Goal: Task Accomplishment & Management: Use online tool/utility

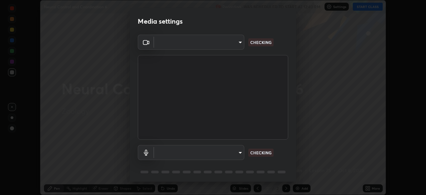
scroll to position [195, 425]
click at [238, 154] on body "Erase all Neural Control and Coordination 6 Recording WAS SCHEDULED TO START AT…" at bounding box center [213, 97] width 426 height 195
type input "c1df759baefae6e3f7d240b6876e208c2065753996c0ef4e4ea090995351e17e"
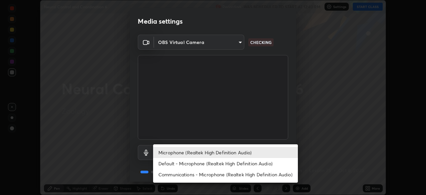
click at [201, 163] on li "Default - Microphone (Realtek High Definition Audio)" at bounding box center [225, 163] width 145 height 11
type input "default"
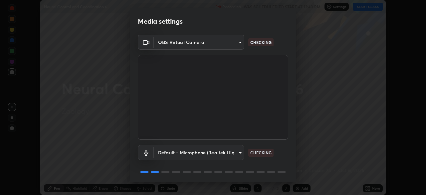
scroll to position [24, 0]
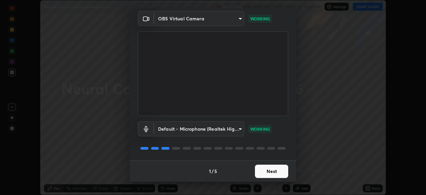
click at [276, 171] on button "Next" at bounding box center [271, 170] width 33 height 13
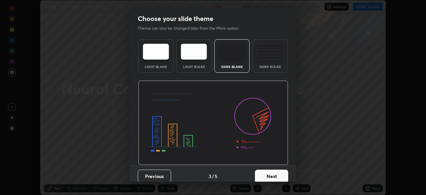
click at [281, 171] on button "Next" at bounding box center [271, 175] width 33 height 13
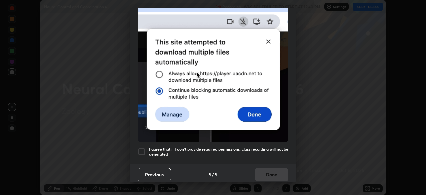
click at [143, 148] on div at bounding box center [142, 151] width 8 height 8
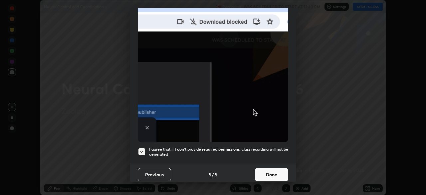
click at [272, 175] on button "Done" at bounding box center [271, 174] width 33 height 13
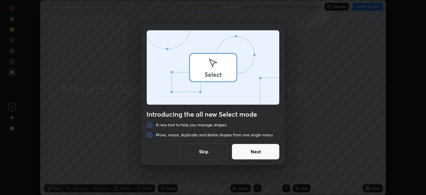
click at [369, 7] on div "Introducing the all new Select mode A new tool to help you manage shapes Move, …" at bounding box center [213, 97] width 426 height 195
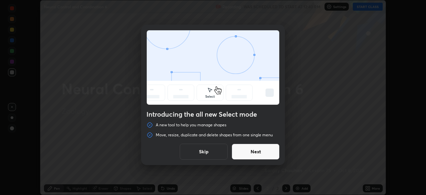
click at [214, 157] on button "Skip" at bounding box center [204, 151] width 48 height 16
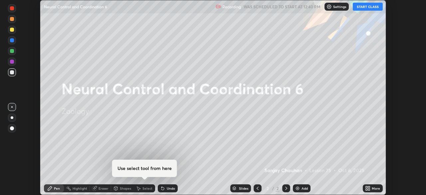
click at [368, 9] on button "START CLASS" at bounding box center [368, 7] width 30 height 8
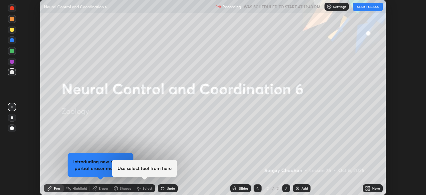
click at [372, 188] on div "More" at bounding box center [376, 187] width 8 height 3
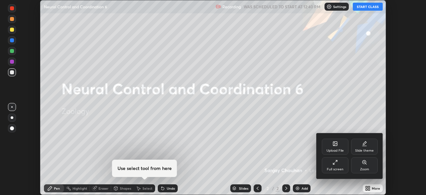
click at [338, 144] on div "Upload File" at bounding box center [335, 146] width 27 height 16
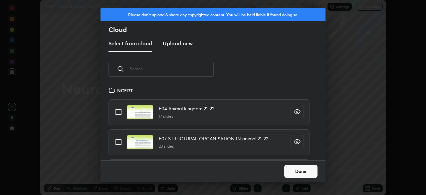
scroll to position [74, 214]
click at [179, 69] on input "text" at bounding box center [172, 69] width 84 height 28
click at [182, 69] on input "text" at bounding box center [172, 69] width 84 height 28
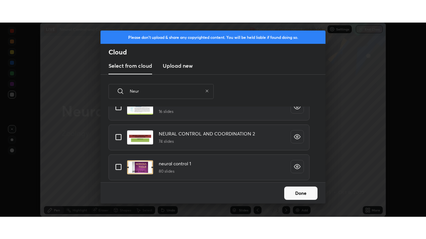
scroll to position [25, 0]
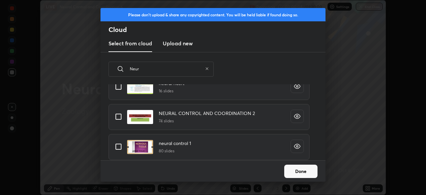
type input "Neur"
click at [118, 118] on input "grid" at bounding box center [118, 116] width 14 height 14
checkbox input "true"
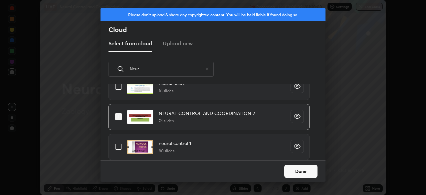
click at [302, 170] on button "Done" at bounding box center [300, 170] width 33 height 13
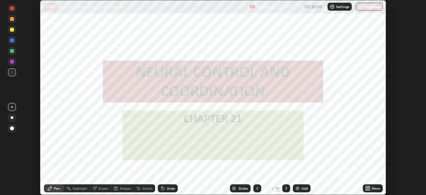
click at [372, 189] on div "More" at bounding box center [376, 187] width 8 height 3
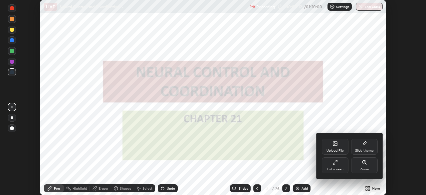
click at [285, 189] on div at bounding box center [213, 97] width 426 height 195
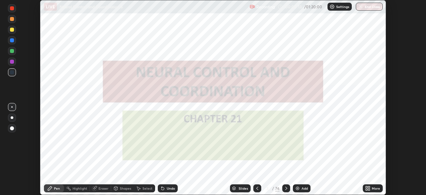
click at [369, 189] on icon at bounding box center [369, 189] width 2 height 2
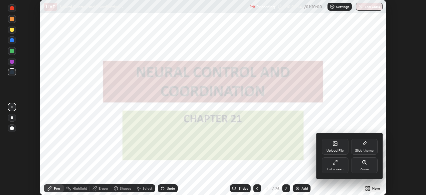
click at [335, 166] on div "Full screen" at bounding box center [335, 165] width 27 height 16
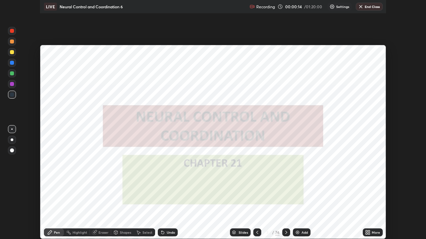
scroll to position [239, 426]
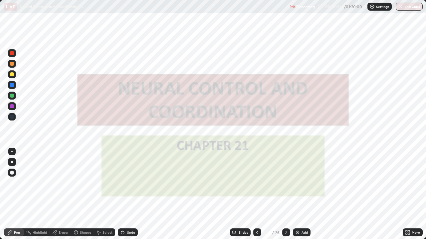
click at [285, 194] on icon at bounding box center [285, 232] width 5 height 5
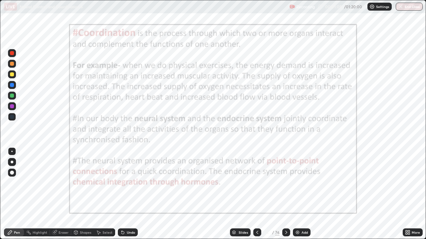
click at [242, 194] on div "Slides" at bounding box center [242, 232] width 9 height 3
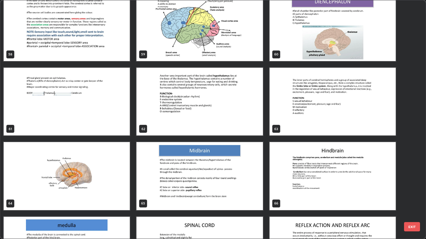
scroll to position [1431, 0]
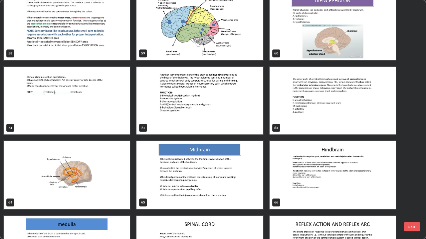
click at [210, 177] on img "grid" at bounding box center [199, 175] width 126 height 68
click at [209, 175] on img "grid" at bounding box center [199, 175] width 126 height 68
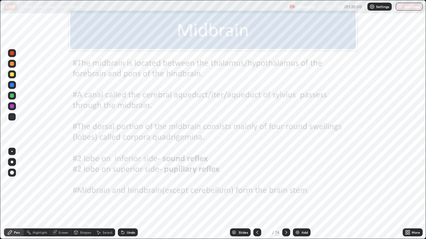
click at [13, 108] on div at bounding box center [12, 106] width 4 height 4
click at [12, 106] on div at bounding box center [12, 106] width 4 height 4
click at [12, 75] on div at bounding box center [12, 75] width 4 height 4
click at [11, 66] on div at bounding box center [12, 64] width 4 height 4
click at [12, 52] on div at bounding box center [12, 53] width 4 height 4
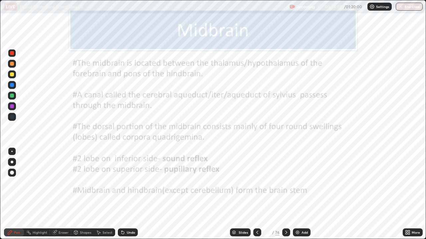
click at [14, 107] on div at bounding box center [12, 106] width 4 height 4
click at [12, 98] on div at bounding box center [12, 96] width 8 height 8
click at [12, 107] on div at bounding box center [12, 106] width 4 height 4
click at [70, 194] on div "Eraser" at bounding box center [60, 233] width 21 height 8
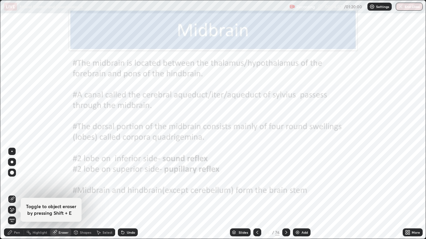
click at [23, 194] on div "Pen" at bounding box center [14, 233] width 20 height 8
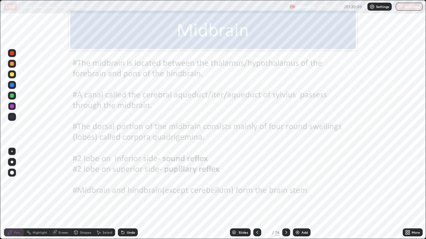
click at [12, 85] on div at bounding box center [12, 85] width 4 height 4
click at [14, 56] on div at bounding box center [12, 53] width 8 height 8
click at [15, 57] on div at bounding box center [12, 53] width 8 height 11
click at [16, 54] on div at bounding box center [12, 53] width 8 height 8
click at [11, 84] on div at bounding box center [12, 85] width 4 height 4
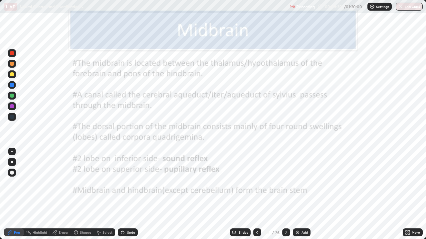
click at [61, 194] on div "Eraser" at bounding box center [64, 232] width 10 height 3
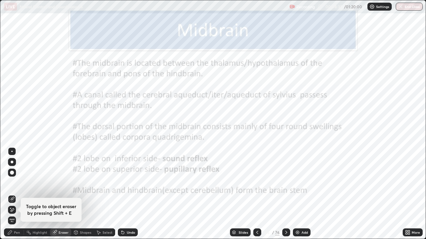
click at [13, 194] on span "Erase all" at bounding box center [11, 221] width 7 height 4
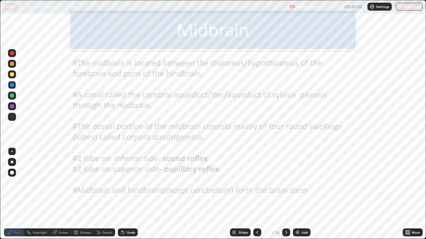
click at [12, 115] on div at bounding box center [12, 117] width 8 height 8
click at [63, 194] on div "Eraser" at bounding box center [64, 232] width 10 height 3
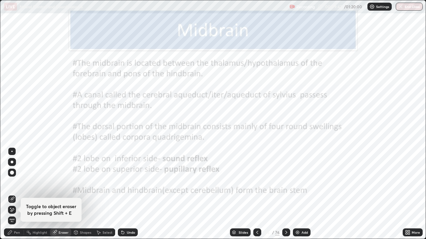
click at [12, 194] on span "Erase all" at bounding box center [11, 221] width 7 height 4
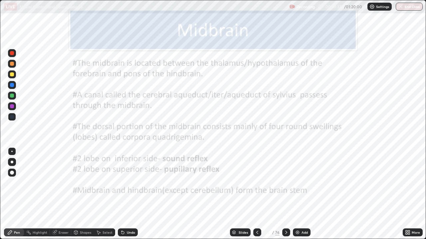
click at [241, 194] on div "Slides" at bounding box center [242, 232] width 9 height 3
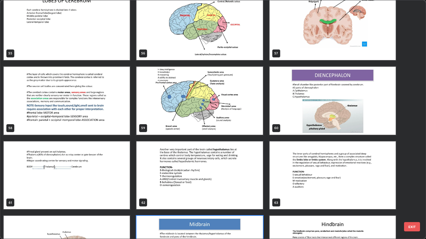
scroll to position [1354, 0]
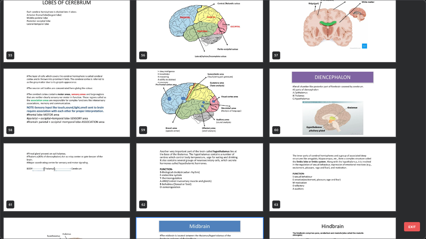
click at [333, 122] on img "grid" at bounding box center [332, 103] width 126 height 68
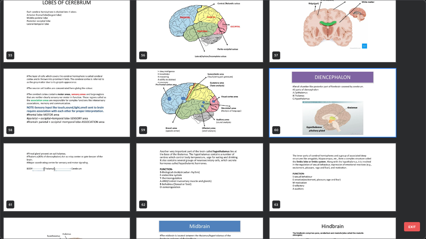
click at [336, 125] on img "grid" at bounding box center [332, 103] width 126 height 68
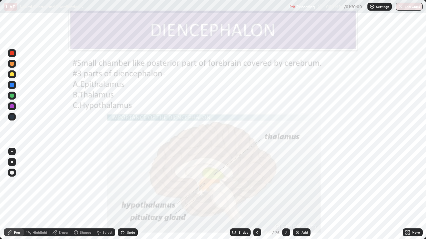
click at [63, 194] on div "Eraser" at bounding box center [64, 232] width 10 height 3
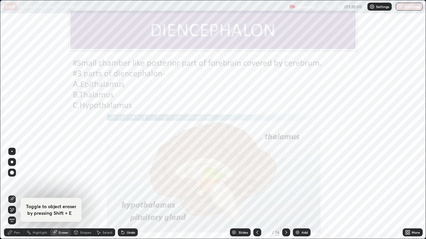
click at [13, 194] on div "Erase all" at bounding box center [12, 221] width 8 height 8
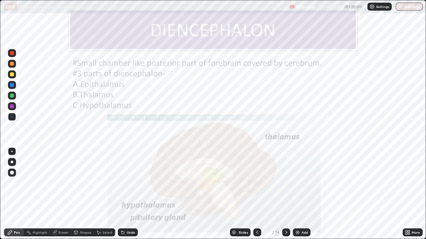
click at [240, 194] on div "Slides" at bounding box center [242, 232] width 9 height 3
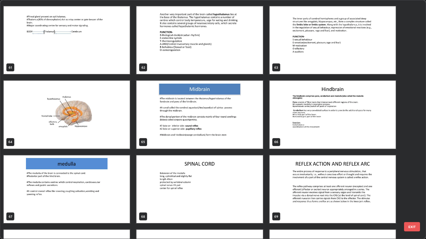
scroll to position [1487, 0]
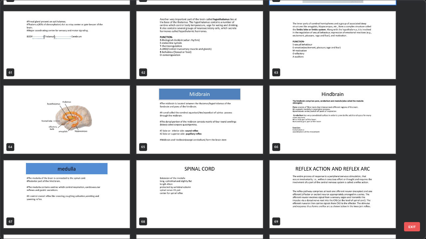
click at [223, 124] on img "grid" at bounding box center [199, 120] width 126 height 68
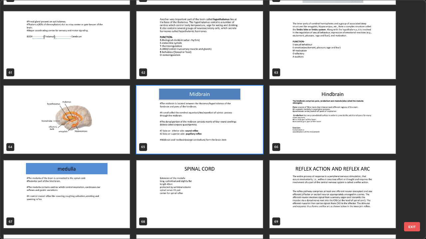
click at [222, 124] on img "grid" at bounding box center [199, 120] width 126 height 68
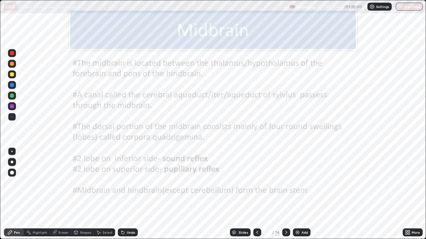
click at [65, 194] on div "Eraser" at bounding box center [64, 232] width 10 height 3
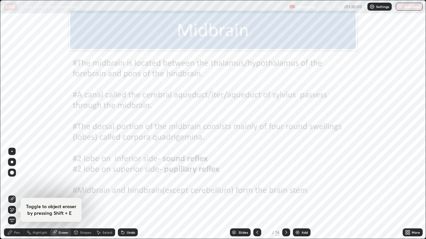
click at [11, 194] on span "Erase all" at bounding box center [11, 221] width 7 height 4
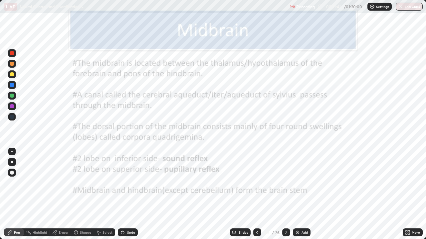
click at [286, 194] on icon at bounding box center [286, 232] width 2 height 3
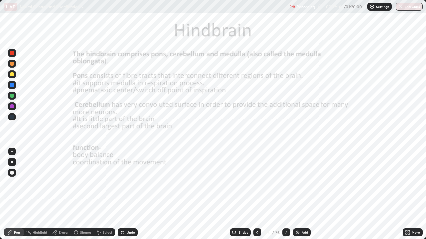
click at [64, 194] on div "Eraser" at bounding box center [64, 232] width 10 height 3
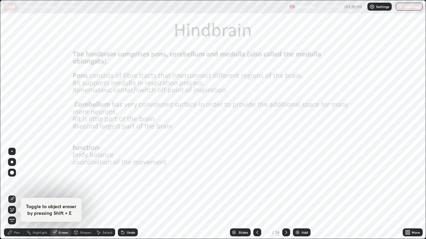
click at [19, 194] on div "Pen" at bounding box center [17, 232] width 6 height 3
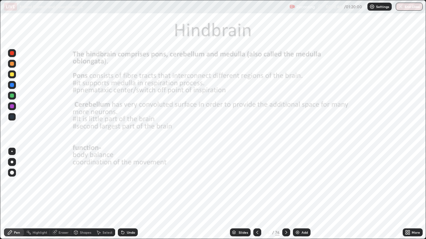
click at [12, 106] on div at bounding box center [12, 106] width 4 height 4
click at [11, 55] on div at bounding box center [12, 53] width 4 height 4
click at [13, 54] on div at bounding box center [12, 53] width 4 height 4
click at [13, 117] on div at bounding box center [12, 117] width 4 height 4
click at [13, 107] on div at bounding box center [12, 106] width 4 height 4
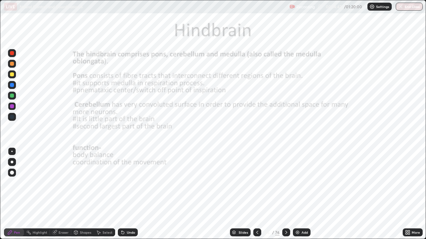
click at [12, 106] on div at bounding box center [12, 106] width 4 height 4
click at [12, 97] on div at bounding box center [12, 96] width 4 height 4
click at [12, 116] on div at bounding box center [12, 117] width 4 height 4
click at [15, 97] on div at bounding box center [12, 96] width 8 height 8
click at [12, 86] on div at bounding box center [12, 85] width 4 height 4
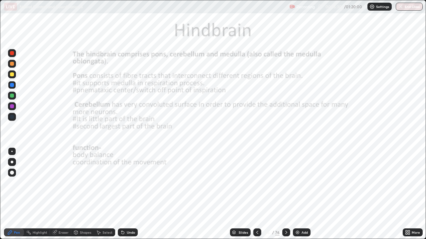
click at [12, 85] on div at bounding box center [12, 85] width 4 height 4
click at [11, 94] on div at bounding box center [12, 96] width 4 height 4
click at [13, 85] on div at bounding box center [12, 85] width 4 height 4
click at [15, 116] on div at bounding box center [12, 117] width 8 height 8
click at [64, 194] on div "Eraser" at bounding box center [64, 232] width 10 height 3
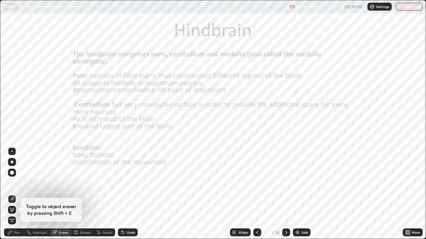
click at [12, 194] on span "Erase all" at bounding box center [11, 221] width 7 height 4
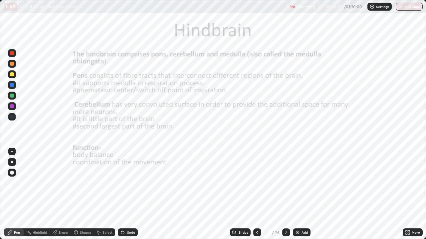
click at [14, 114] on div at bounding box center [12, 117] width 8 height 8
click at [286, 194] on icon at bounding box center [286, 232] width 2 height 3
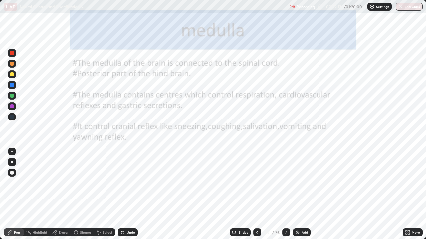
click at [285, 194] on icon at bounding box center [285, 232] width 5 height 5
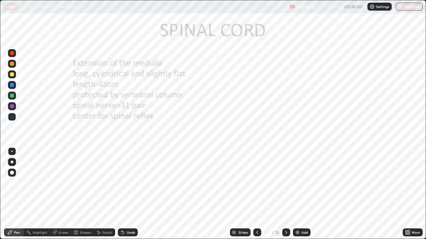
click at [12, 106] on div at bounding box center [12, 106] width 4 height 4
click at [14, 85] on div at bounding box center [12, 85] width 4 height 4
click at [66, 194] on div "Eraser" at bounding box center [64, 232] width 10 height 3
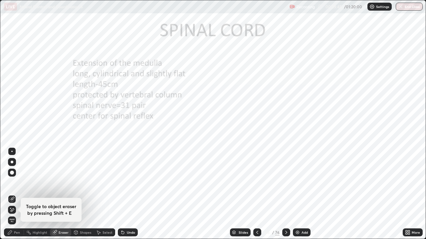
click at [63, 194] on div "Eraser" at bounding box center [60, 233] width 21 height 8
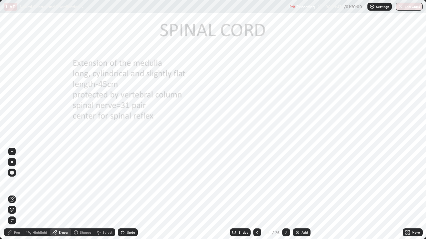
click at [20, 194] on div "Pen" at bounding box center [14, 233] width 20 height 8
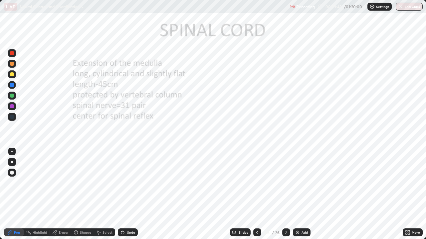
click at [12, 85] on div at bounding box center [12, 85] width 4 height 4
click at [62, 194] on div "Eraser" at bounding box center [64, 232] width 10 height 3
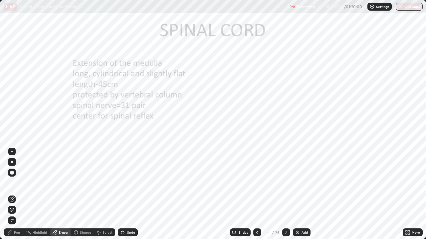
click at [17, 194] on div "Pen" at bounding box center [17, 232] width 6 height 3
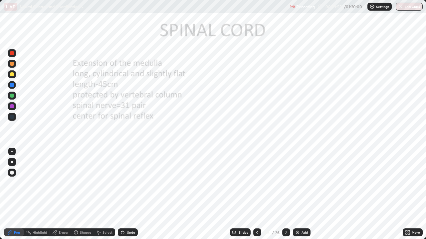
click at [87, 194] on div "Shapes" at bounding box center [85, 232] width 11 height 3
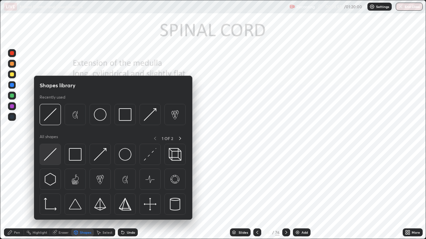
click at [52, 155] on img at bounding box center [50, 154] width 13 height 13
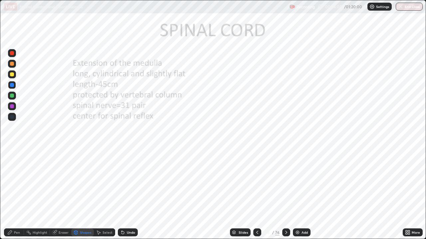
click at [61, 194] on div "Eraser" at bounding box center [64, 232] width 10 height 3
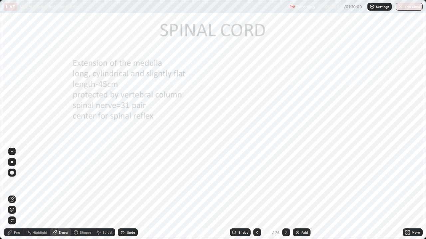
click at [22, 194] on div "Pen" at bounding box center [14, 233] width 20 height 8
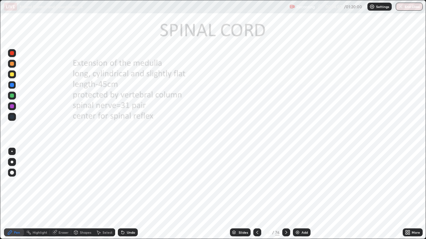
click at [18, 194] on div "Pen" at bounding box center [17, 232] width 6 height 3
click at [12, 115] on div at bounding box center [12, 117] width 4 height 4
click at [13, 53] on div at bounding box center [12, 53] width 4 height 4
click at [15, 105] on div at bounding box center [12, 106] width 8 height 8
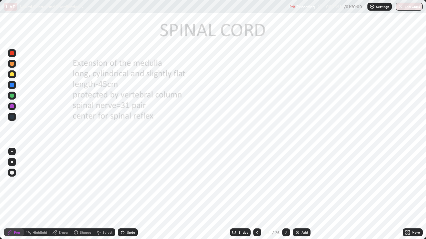
click at [12, 107] on div at bounding box center [12, 106] width 4 height 4
click at [14, 118] on div at bounding box center [12, 117] width 8 height 8
click at [12, 106] on div at bounding box center [12, 106] width 4 height 4
click at [14, 55] on div at bounding box center [12, 53] width 8 height 8
click at [11, 107] on div at bounding box center [12, 106] width 4 height 4
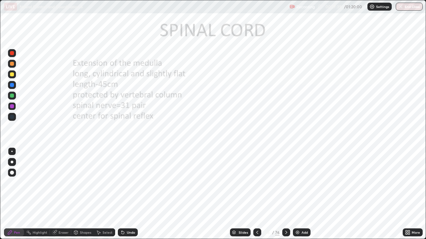
click at [13, 96] on div at bounding box center [12, 96] width 4 height 4
click at [11, 118] on div at bounding box center [12, 117] width 4 height 4
click at [12, 106] on div at bounding box center [12, 106] width 4 height 4
click at [286, 194] on icon at bounding box center [285, 232] width 5 height 5
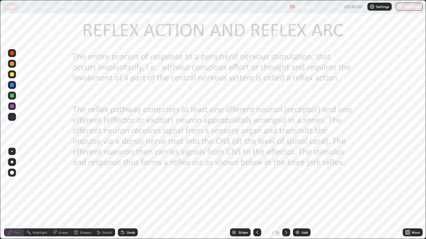
click at [416, 194] on div "More" at bounding box center [415, 232] width 8 height 3
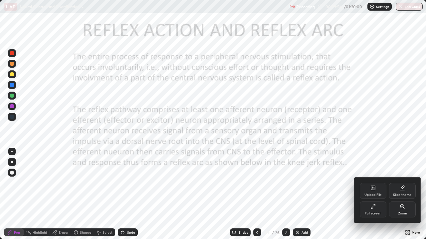
click at [370, 193] on div "Upload File" at bounding box center [373, 191] width 27 height 16
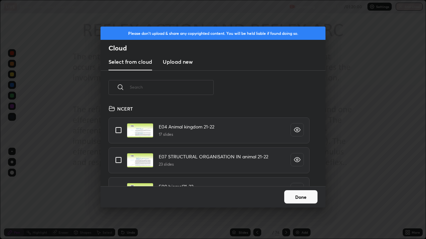
scroll to position [82, 214]
click at [178, 88] on input "text" at bounding box center [172, 87] width 84 height 28
click at [176, 87] on input "text" at bounding box center [172, 87] width 84 height 28
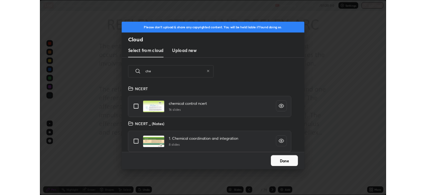
scroll to position [2, 0]
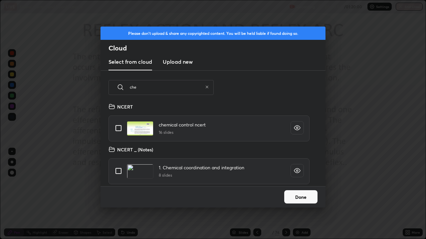
type input "che"
click at [118, 170] on input "grid" at bounding box center [118, 171] width 14 height 14
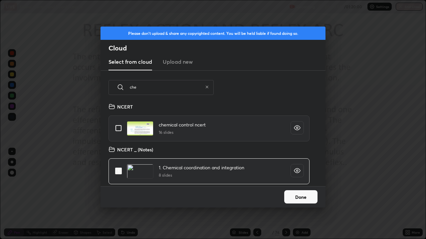
click at [119, 172] on input "grid" at bounding box center [118, 171] width 14 height 14
checkbox input "false"
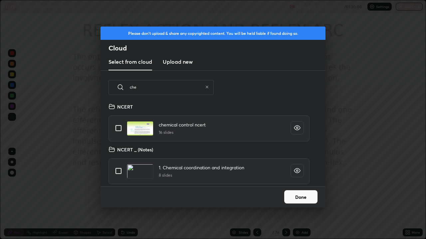
click at [122, 129] on input "grid" at bounding box center [118, 128] width 14 height 14
checkbox input "true"
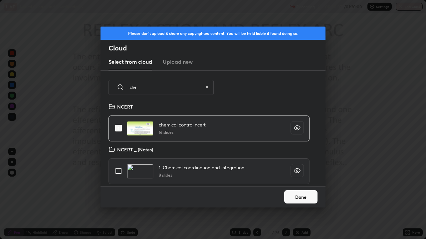
click at [302, 194] on button "Done" at bounding box center [300, 197] width 33 height 13
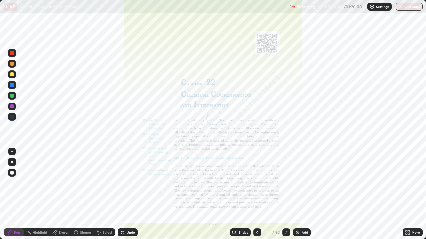
click at [409, 194] on icon at bounding box center [409, 232] width 2 height 2
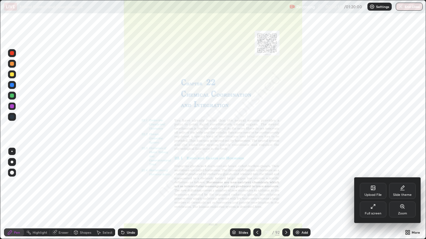
click at [373, 194] on div "Full screen" at bounding box center [373, 210] width 27 height 16
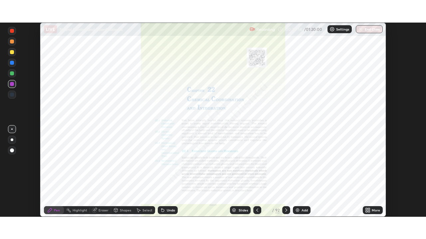
scroll to position [33064, 32833]
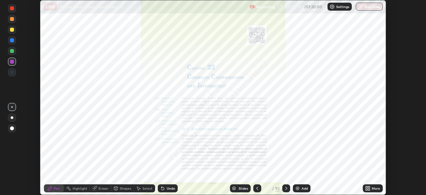
click at [376, 189] on div "More" at bounding box center [376, 187] width 8 height 3
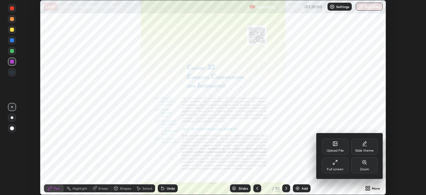
click at [335, 163] on icon at bounding box center [334, 161] width 5 height 5
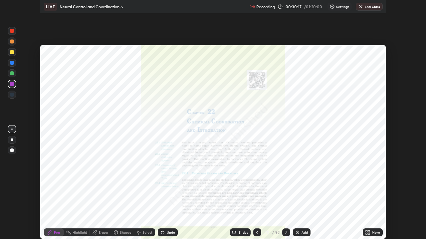
scroll to position [239, 426]
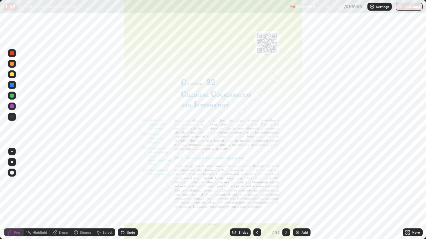
click at [11, 106] on div at bounding box center [12, 106] width 4 height 4
click at [13, 117] on div at bounding box center [12, 117] width 4 height 4
click at [61, 194] on div "Eraser" at bounding box center [64, 232] width 10 height 3
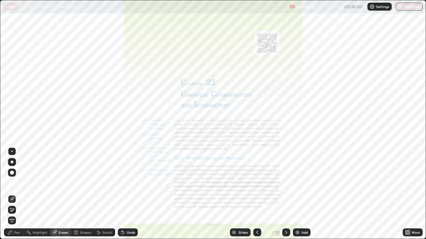
click at [12, 194] on span "Erase all" at bounding box center [11, 221] width 7 height 4
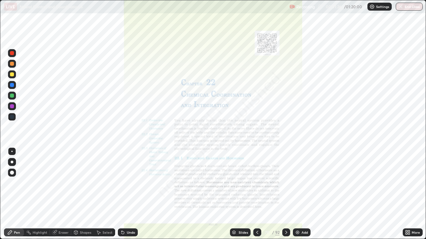
click at [14, 194] on div "Pen" at bounding box center [17, 232] width 6 height 3
click at [12, 115] on div at bounding box center [12, 117] width 4 height 4
click at [61, 194] on div "Eraser" at bounding box center [60, 233] width 21 height 8
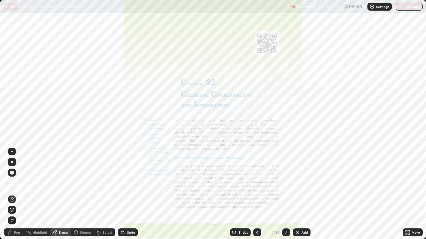
click at [12, 194] on span "Erase all" at bounding box center [11, 221] width 7 height 4
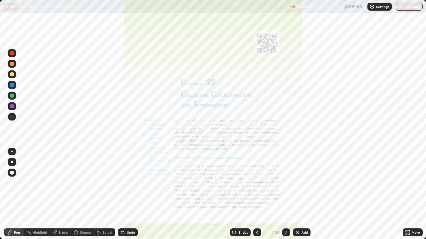
click at [15, 194] on div "Pen" at bounding box center [17, 232] width 6 height 3
click at [412, 194] on div "More" at bounding box center [415, 232] width 8 height 3
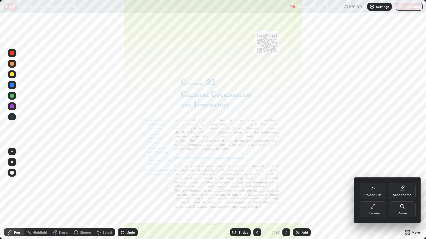
click at [400, 194] on div "Zoom" at bounding box center [402, 213] width 9 height 3
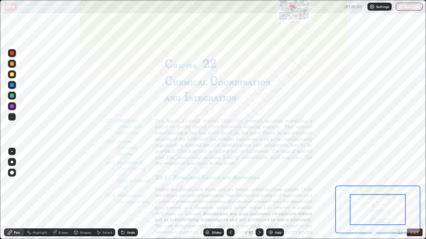
click at [398, 194] on icon at bounding box center [399, 232] width 7 height 7
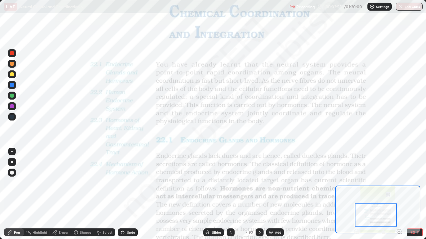
click at [259, 194] on icon at bounding box center [259, 232] width 2 height 3
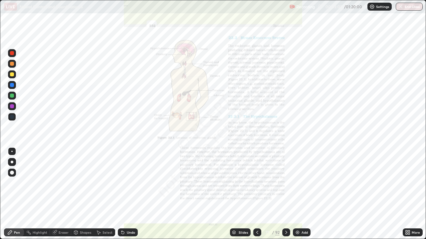
click at [284, 194] on icon at bounding box center [285, 232] width 5 height 5
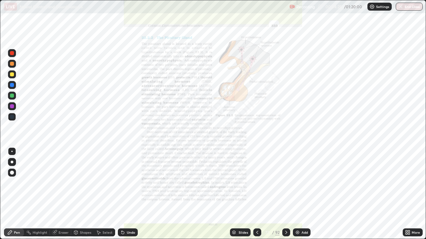
click at [65, 194] on div "Eraser" at bounding box center [60, 233] width 21 height 8
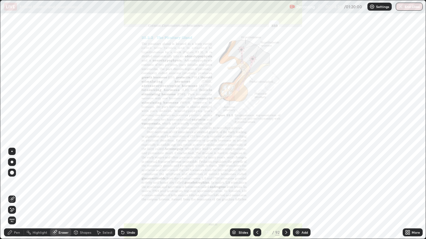
click at [13, 194] on span "Erase all" at bounding box center [11, 221] width 7 height 4
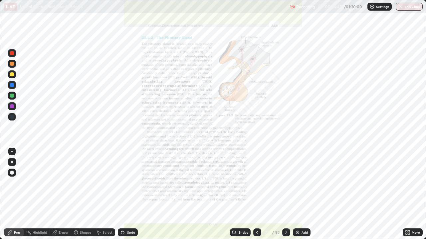
click at [11, 116] on div at bounding box center [12, 117] width 4 height 4
click at [12, 116] on div at bounding box center [12, 117] width 4 height 4
click at [63, 194] on div "Eraser" at bounding box center [64, 232] width 10 height 3
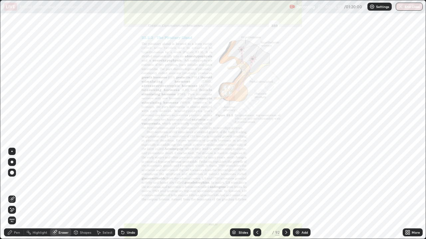
click at [12, 194] on span "Erase all" at bounding box center [11, 221] width 7 height 4
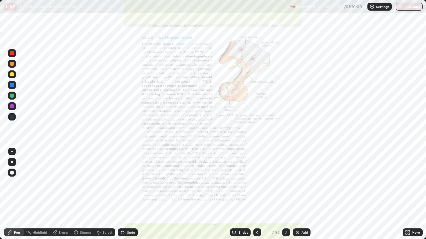
click at [13, 194] on div "Pen" at bounding box center [14, 233] width 20 height 8
click at [10, 117] on div at bounding box center [12, 117] width 4 height 4
click at [11, 116] on div at bounding box center [12, 117] width 4 height 4
click at [12, 106] on div at bounding box center [12, 106] width 4 height 4
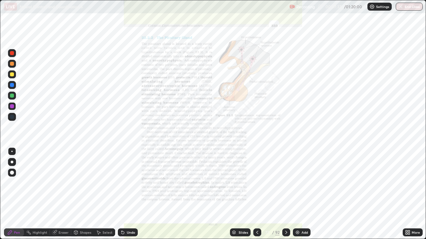
click at [12, 114] on div at bounding box center [12, 117] width 8 height 8
click at [61, 194] on div "Eraser" at bounding box center [64, 232] width 10 height 3
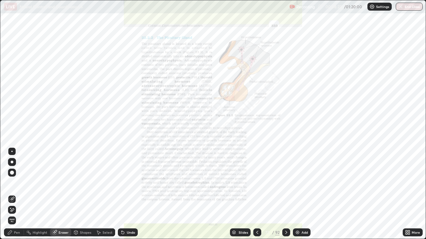
click at [10, 194] on span "Erase all" at bounding box center [11, 221] width 7 height 4
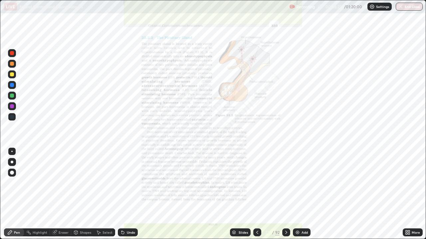
click at [15, 194] on div "Pen" at bounding box center [17, 232] width 6 height 3
click at [12, 115] on div at bounding box center [12, 117] width 4 height 4
click at [12, 107] on div at bounding box center [12, 106] width 4 height 4
click at [65, 194] on div "Eraser" at bounding box center [64, 232] width 10 height 3
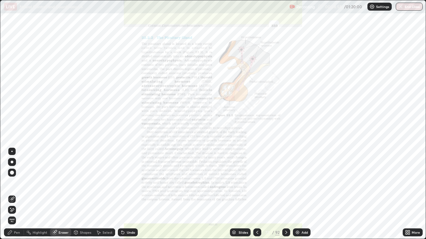
click at [19, 194] on div "Pen" at bounding box center [17, 232] width 6 height 3
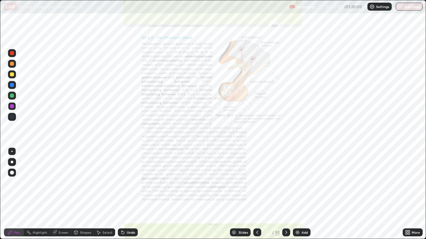
click at [12, 116] on div at bounding box center [12, 117] width 4 height 4
click at [11, 105] on div at bounding box center [12, 106] width 4 height 4
click at [13, 85] on div at bounding box center [12, 85] width 4 height 4
click at [14, 117] on div at bounding box center [12, 117] width 8 height 8
click at [64, 194] on div "Eraser" at bounding box center [64, 232] width 10 height 3
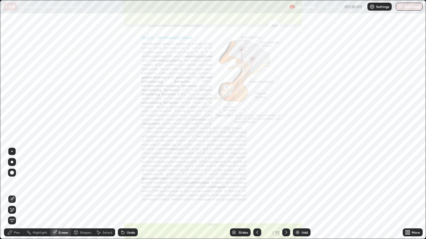
click at [12, 194] on span "Erase all" at bounding box center [11, 221] width 7 height 4
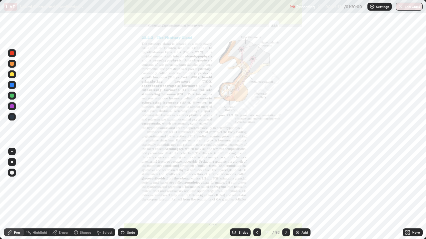
click at [10, 116] on div at bounding box center [12, 117] width 4 height 4
click at [10, 107] on div at bounding box center [12, 106] width 4 height 4
click at [66, 194] on div "Eraser" at bounding box center [64, 232] width 10 height 3
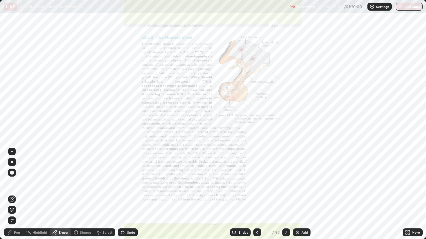
click at [17, 194] on div "Pen" at bounding box center [17, 232] width 6 height 3
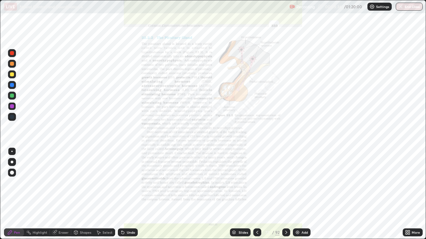
click at [11, 116] on div at bounding box center [12, 117] width 4 height 4
click at [63, 194] on div "Eraser" at bounding box center [64, 232] width 10 height 3
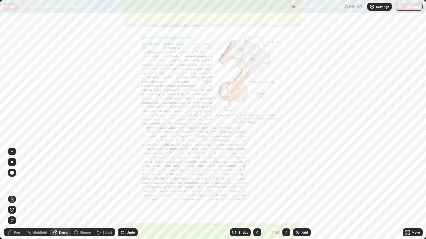
click at [12, 194] on span "Erase all" at bounding box center [11, 221] width 7 height 4
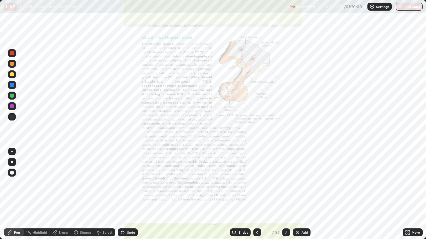
click at [12, 194] on icon at bounding box center [10, 233] width 4 height 4
click at [11, 118] on div at bounding box center [12, 117] width 4 height 4
click at [256, 194] on icon at bounding box center [256, 232] width 5 height 5
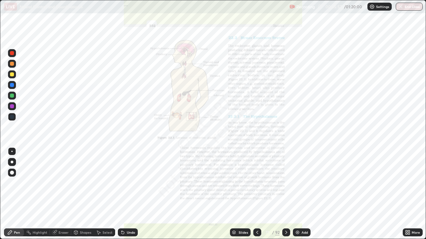
click at [258, 194] on icon at bounding box center [256, 232] width 5 height 5
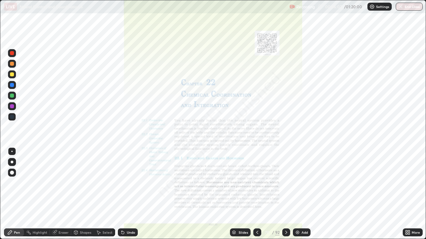
click at [12, 107] on div at bounding box center [12, 106] width 4 height 4
click at [13, 116] on div at bounding box center [12, 117] width 4 height 4
click at [13, 86] on div at bounding box center [12, 85] width 4 height 4
click at [242, 194] on div "Slides" at bounding box center [242, 232] width 9 height 3
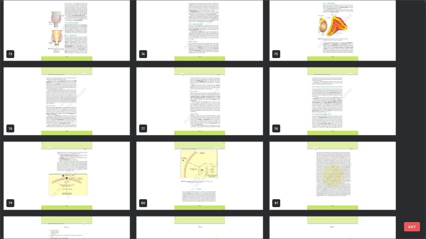
scroll to position [1805, 0]
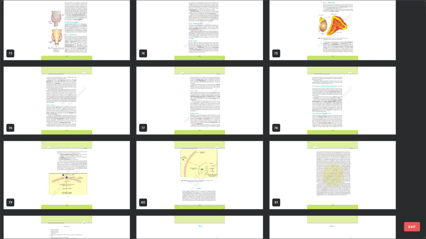
click at [80, 164] on img "grid" at bounding box center [67, 175] width 126 height 68
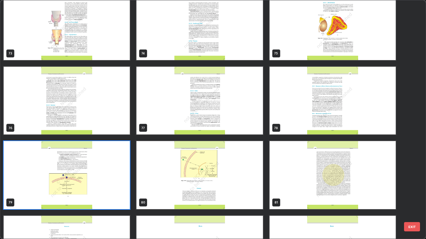
click at [81, 165] on img "grid" at bounding box center [67, 175] width 126 height 68
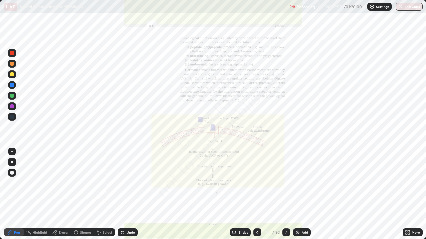
click at [257, 194] on icon at bounding box center [256, 232] width 5 height 5
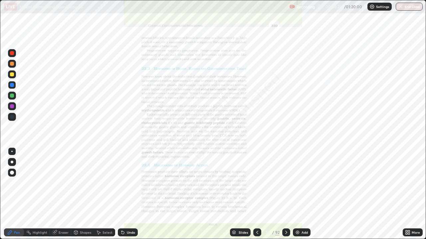
click at [63, 194] on div "Eraser" at bounding box center [64, 232] width 10 height 3
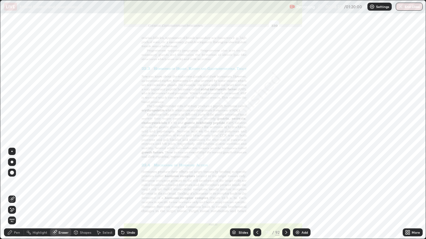
click at [13, 194] on span "Erase all" at bounding box center [11, 221] width 7 height 4
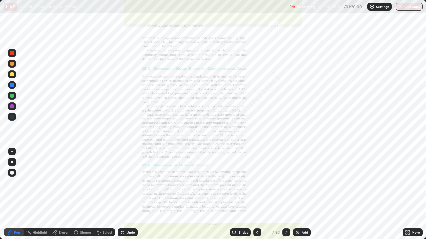
click at [13, 118] on div at bounding box center [12, 117] width 4 height 4
click at [11, 106] on div at bounding box center [12, 106] width 4 height 4
click at [64, 194] on div "Eraser" at bounding box center [64, 232] width 10 height 3
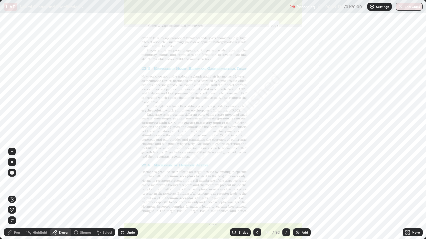
click at [12, 194] on span "Erase all" at bounding box center [11, 221] width 7 height 4
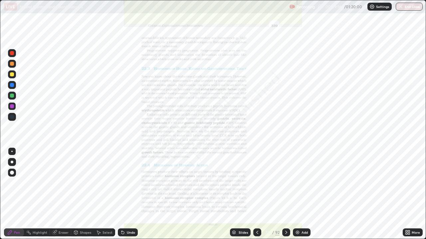
click at [243, 194] on div "Slides" at bounding box center [242, 232] width 9 height 3
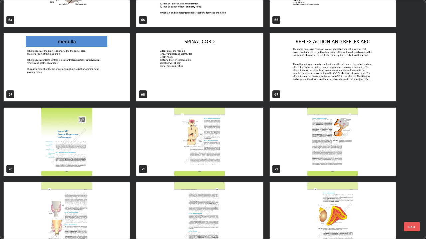
scroll to position [1619, 0]
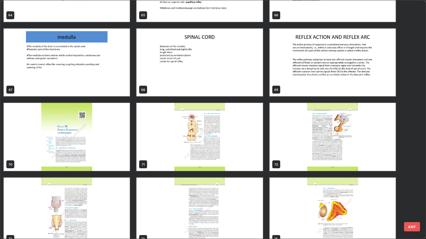
click at [91, 155] on img "grid" at bounding box center [67, 137] width 126 height 68
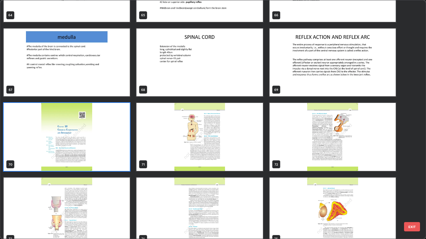
click at [92, 155] on img "grid" at bounding box center [67, 137] width 126 height 68
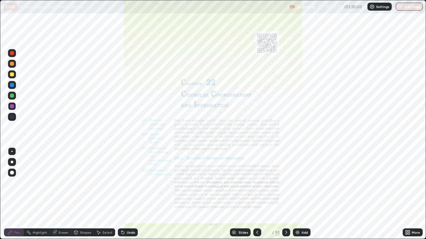
click at [417, 194] on div "More" at bounding box center [415, 232] width 8 height 3
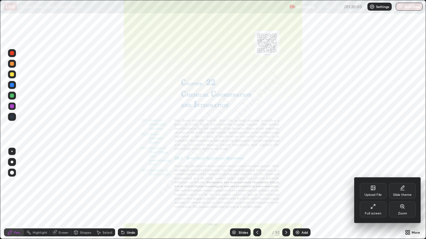
click at [404, 194] on div "Zoom" at bounding box center [402, 213] width 9 height 3
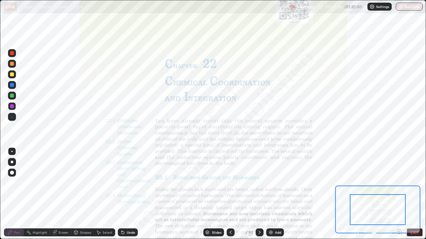
click at [398, 194] on icon at bounding box center [399, 232] width 7 height 7
click at [399, 194] on icon at bounding box center [399, 232] width 2 height 0
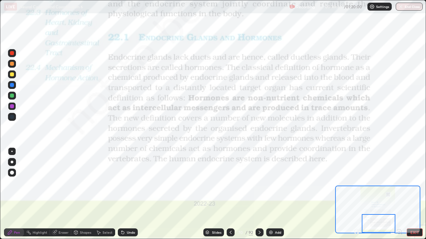
click at [11, 116] on div at bounding box center [12, 117] width 4 height 4
click at [11, 105] on div at bounding box center [12, 106] width 4 height 4
click at [12, 106] on div at bounding box center [12, 106] width 4 height 4
click at [12, 116] on div at bounding box center [12, 117] width 4 height 4
click at [63, 194] on div "Eraser" at bounding box center [64, 232] width 10 height 3
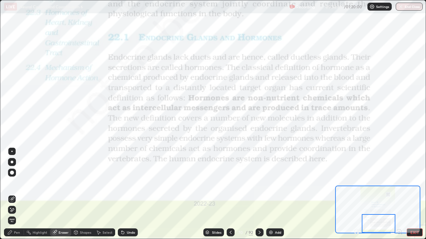
click at [13, 194] on span "Erase all" at bounding box center [11, 221] width 7 height 4
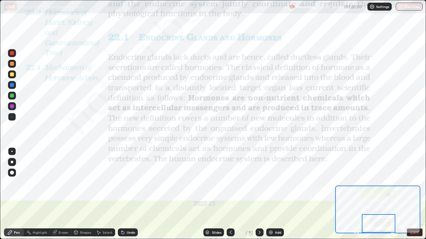
click at [62, 194] on div "Eraser" at bounding box center [64, 232] width 10 height 3
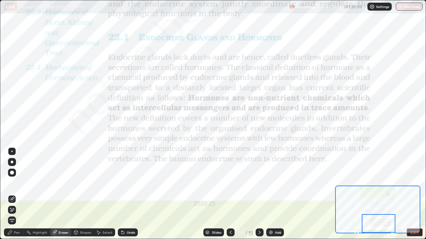
click at [9, 194] on span "Erase all" at bounding box center [11, 221] width 7 height 4
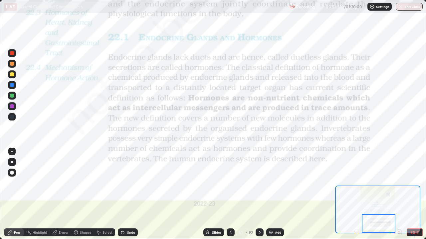
click at [220, 194] on div "Slides" at bounding box center [216, 232] width 9 height 3
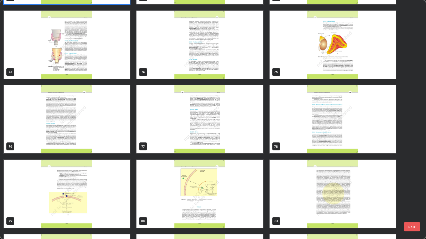
scroll to position [1785, 0]
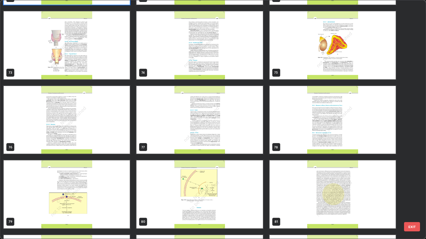
click at [84, 179] on img "grid" at bounding box center [67, 195] width 126 height 68
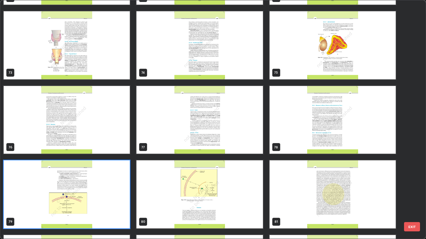
click at [85, 182] on img "grid" at bounding box center [67, 195] width 126 height 68
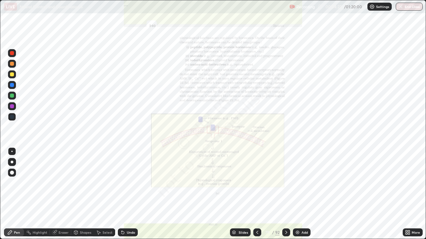
click at [13, 115] on div at bounding box center [12, 117] width 4 height 4
click at [13, 106] on div at bounding box center [12, 106] width 4 height 4
click at [413, 194] on div "More" at bounding box center [415, 232] width 8 height 3
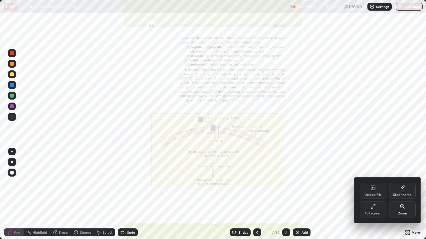
click at [403, 194] on div "Zoom" at bounding box center [402, 213] width 9 height 3
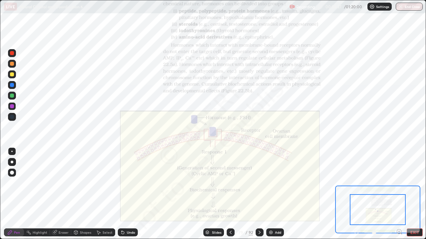
click at [401, 194] on icon at bounding box center [400, 233] width 1 height 1
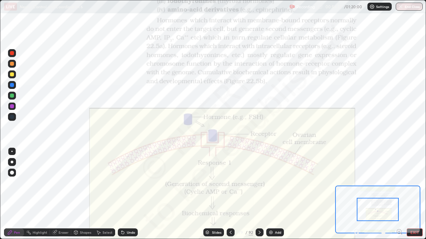
click at [399, 194] on icon at bounding box center [399, 232] width 2 height 0
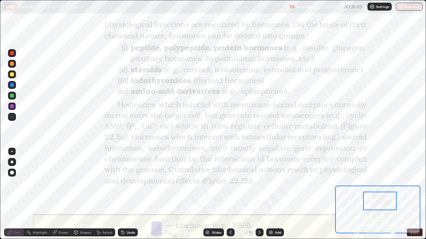
click at [11, 85] on div at bounding box center [12, 85] width 4 height 4
click at [10, 116] on div at bounding box center [12, 117] width 8 height 8
click at [11, 106] on div at bounding box center [12, 106] width 4 height 4
click at [12, 65] on div at bounding box center [12, 64] width 4 height 4
click at [80, 194] on div "Shapes" at bounding box center [85, 232] width 11 height 3
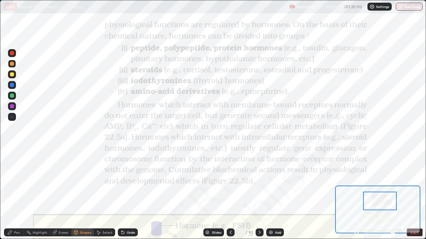
click at [63, 194] on div "Eraser" at bounding box center [64, 232] width 10 height 3
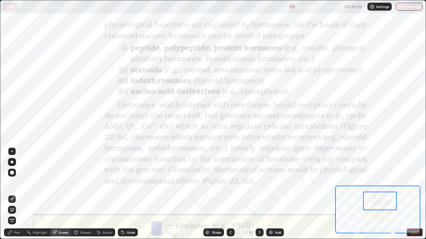
click at [12, 194] on span "Erase all" at bounding box center [11, 221] width 7 height 4
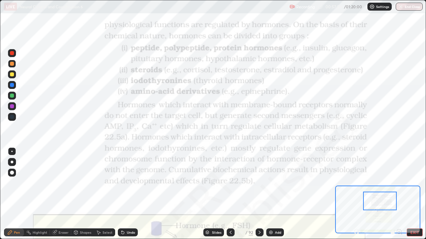
click at [12, 105] on div at bounding box center [12, 106] width 4 height 4
click at [12, 84] on div at bounding box center [12, 85] width 4 height 4
click at [15, 117] on div at bounding box center [12, 117] width 8 height 8
click at [13, 95] on div at bounding box center [12, 96] width 4 height 4
click at [62, 194] on div "Eraser" at bounding box center [64, 232] width 10 height 3
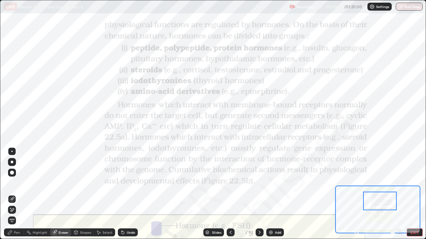
click at [12, 194] on span "Erase all" at bounding box center [11, 221] width 7 height 4
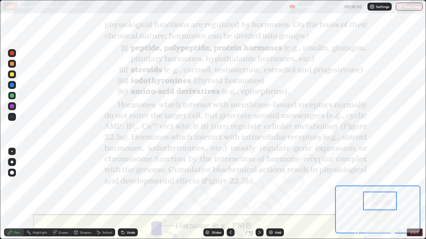
click at [65, 194] on div "Eraser" at bounding box center [64, 232] width 10 height 3
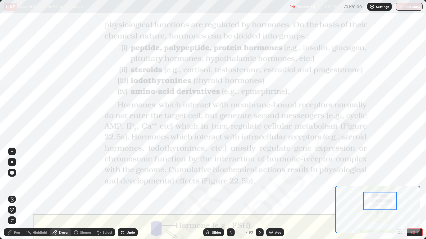
click at [215, 194] on div "Slides" at bounding box center [216, 232] width 9 height 3
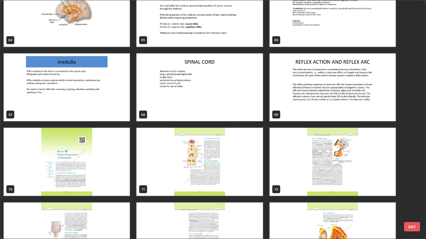
scroll to position [1596, 0]
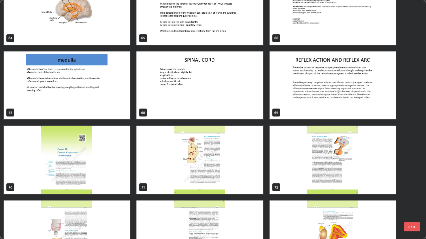
click at [184, 163] on img "grid" at bounding box center [199, 160] width 126 height 68
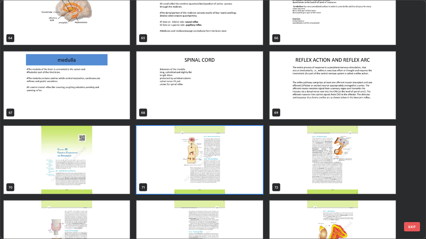
click at [187, 163] on img "grid" at bounding box center [199, 160] width 126 height 68
click at [189, 163] on img "grid" at bounding box center [199, 160] width 126 height 68
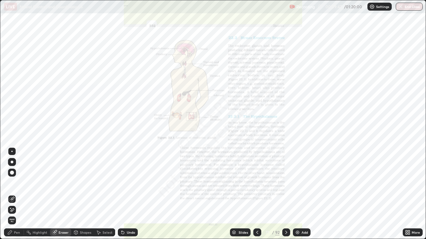
click at [412, 194] on div "More" at bounding box center [412, 233] width 20 height 8
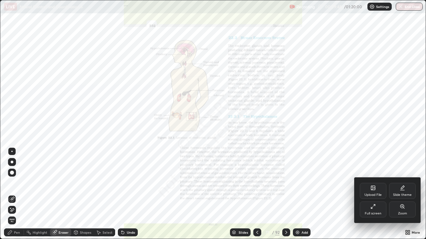
click at [401, 194] on div "Zoom" at bounding box center [402, 210] width 27 height 16
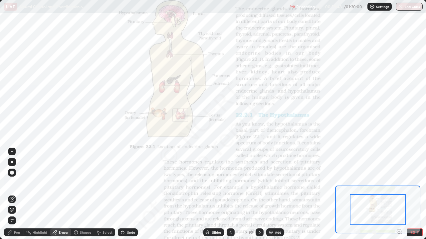
click at [399, 194] on icon at bounding box center [399, 232] width 2 height 0
click at [401, 194] on icon at bounding box center [400, 233] width 1 height 1
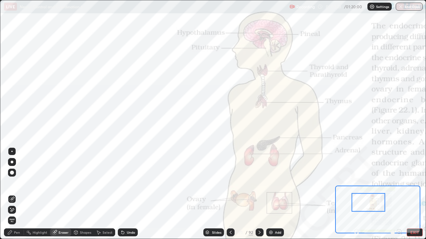
click at [20, 194] on div "Pen" at bounding box center [14, 233] width 20 height 8
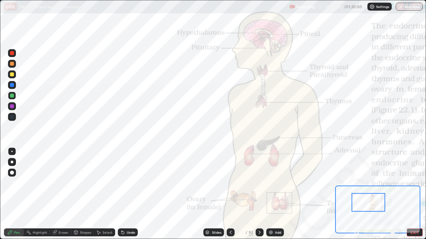
click at [12, 87] on div at bounding box center [12, 85] width 4 height 4
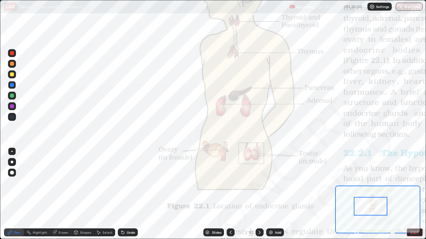
click at [62, 194] on div "Eraser" at bounding box center [64, 232] width 10 height 3
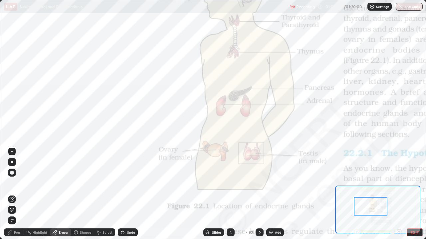
click at [12, 194] on span "Erase all" at bounding box center [11, 221] width 7 height 4
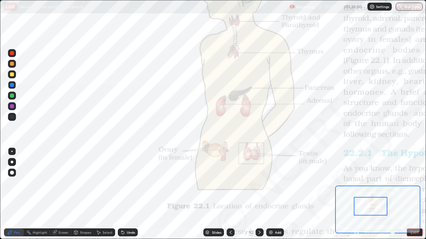
click at [16, 194] on div "Pen" at bounding box center [14, 233] width 20 height 8
click at [12, 107] on div at bounding box center [12, 106] width 4 height 4
click at [12, 116] on div at bounding box center [12, 117] width 4 height 4
click at [54, 194] on icon at bounding box center [54, 233] width 4 height 4
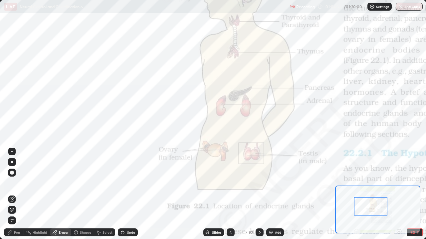
click at [12, 194] on span "Erase all" at bounding box center [11, 221] width 7 height 4
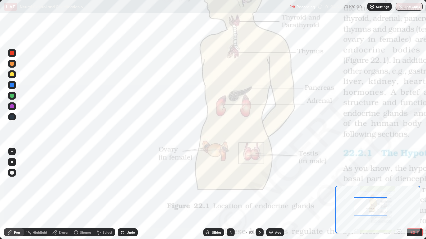
click at [16, 194] on div "Pen" at bounding box center [17, 232] width 6 height 3
click at [11, 116] on div at bounding box center [12, 117] width 4 height 4
click at [12, 106] on div at bounding box center [12, 106] width 4 height 4
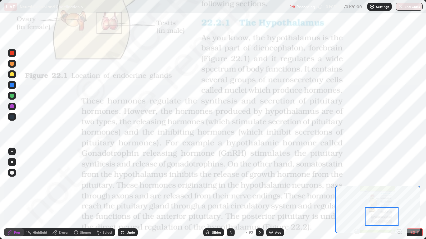
click at [62, 194] on div "Eraser" at bounding box center [64, 232] width 10 height 3
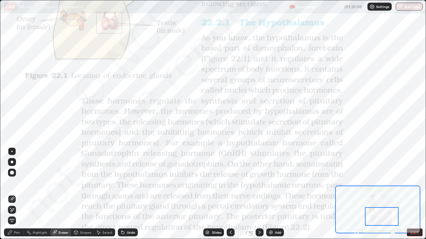
click at [15, 194] on span "Erase all" at bounding box center [11, 221] width 7 height 4
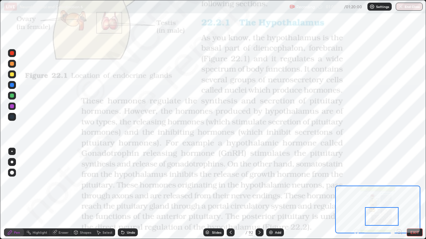
click at [259, 194] on icon at bounding box center [259, 232] width 2 height 3
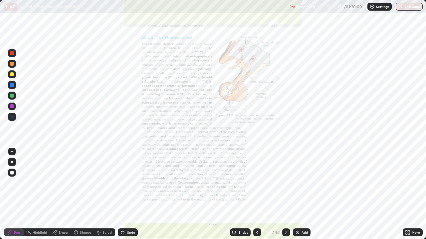
click at [417, 194] on div "More" at bounding box center [415, 232] width 8 height 3
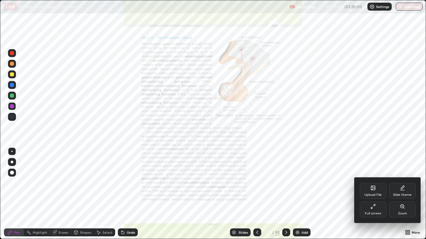
click at [402, 194] on div "Zoom" at bounding box center [402, 213] width 9 height 3
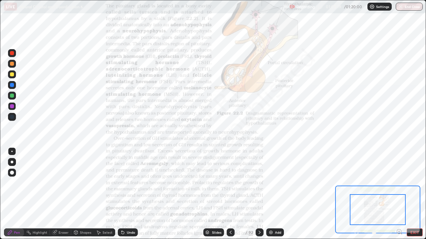
click at [399, 194] on icon at bounding box center [399, 232] width 2 height 0
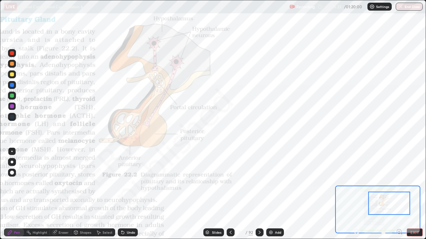
click at [12, 86] on div at bounding box center [12, 85] width 4 height 4
click at [64, 194] on div "Eraser" at bounding box center [60, 233] width 21 height 8
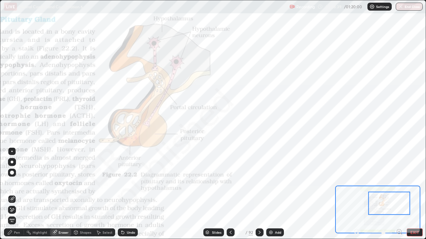
click at [13, 194] on span "Erase all" at bounding box center [11, 221] width 7 height 4
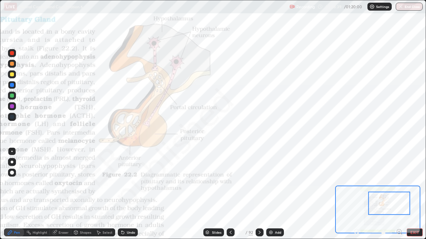
click at [14, 194] on div "Pen" at bounding box center [14, 233] width 20 height 8
click at [13, 110] on div at bounding box center [12, 106] width 8 height 8
click at [63, 194] on div "Eraser" at bounding box center [64, 232] width 10 height 3
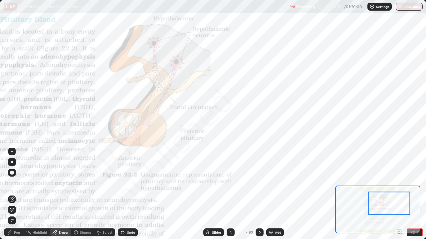
click at [15, 194] on div "Pen" at bounding box center [17, 232] width 6 height 3
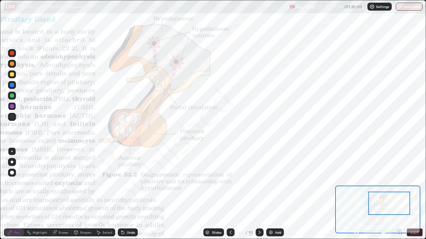
click at [12, 85] on div at bounding box center [12, 85] width 4 height 4
click at [11, 105] on div at bounding box center [12, 106] width 4 height 4
click at [13, 54] on div at bounding box center [12, 53] width 4 height 4
click at [60, 194] on div "Eraser" at bounding box center [64, 232] width 10 height 3
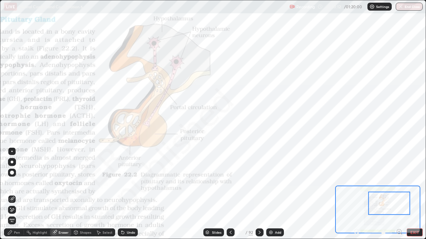
click at [12, 194] on span "Erase all" at bounding box center [11, 221] width 7 height 4
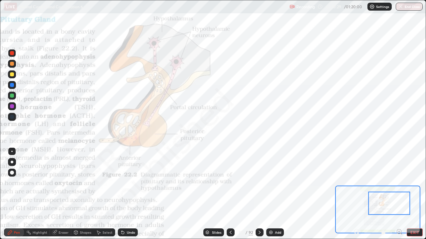
click at [66, 194] on div "Eraser" at bounding box center [60, 233] width 21 height 8
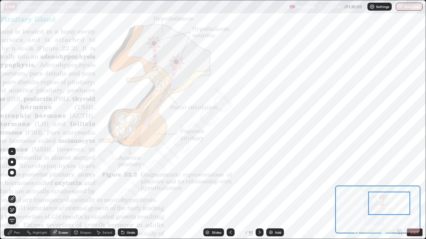
click at [12, 194] on span "Erase all" at bounding box center [11, 221] width 7 height 4
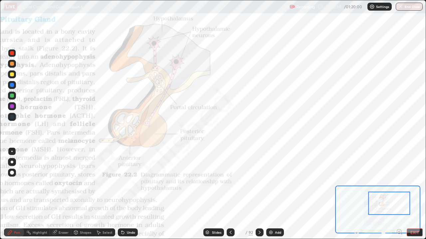
click at [15, 194] on div "Pen" at bounding box center [17, 232] width 6 height 3
click at [13, 115] on div at bounding box center [12, 117] width 4 height 4
click at [62, 194] on div "Eraser" at bounding box center [64, 232] width 10 height 3
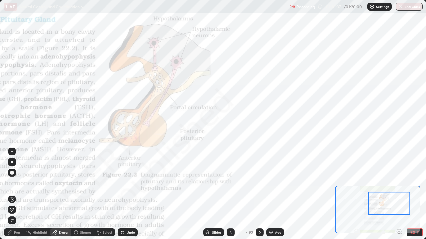
click at [12, 194] on span "Erase all" at bounding box center [11, 221] width 7 height 4
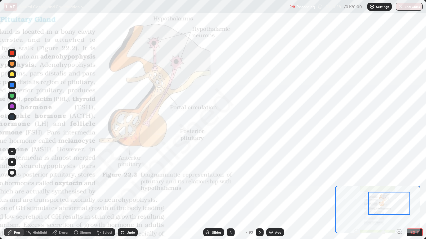
click at [12, 85] on div at bounding box center [12, 85] width 4 height 4
click at [11, 106] on div at bounding box center [12, 106] width 4 height 4
click at [11, 53] on div at bounding box center [12, 53] width 4 height 4
click at [11, 106] on div at bounding box center [12, 106] width 4 height 4
click at [13, 95] on div at bounding box center [12, 96] width 4 height 4
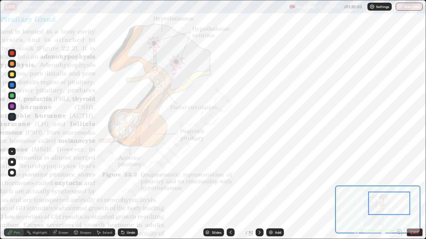
click at [13, 115] on div at bounding box center [12, 117] width 4 height 4
click at [13, 106] on div at bounding box center [12, 106] width 4 height 4
click at [10, 105] on div at bounding box center [12, 106] width 4 height 4
click at [14, 97] on div at bounding box center [12, 96] width 8 height 8
click at [12, 85] on div at bounding box center [12, 85] width 4 height 4
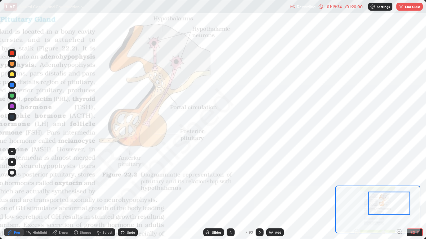
click at [61, 194] on div "Eraser" at bounding box center [64, 232] width 10 height 3
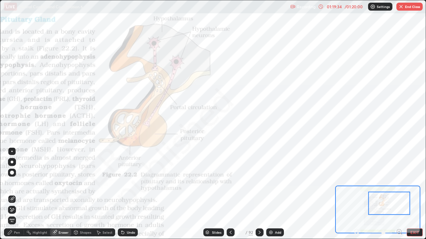
click at [12, 194] on span "Erase all" at bounding box center [11, 221] width 7 height 4
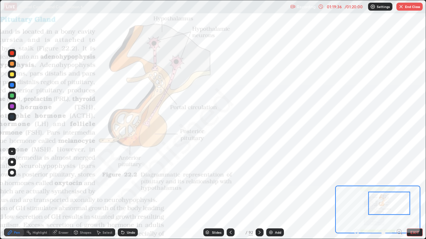
click at [408, 8] on button "End Class" at bounding box center [409, 7] width 26 height 8
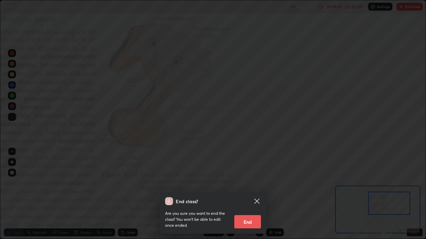
click at [248, 194] on button "End" at bounding box center [247, 222] width 27 height 13
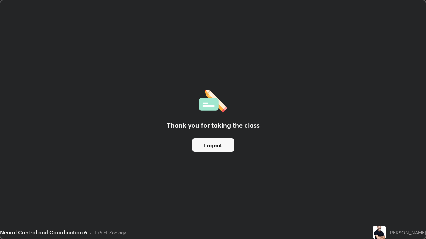
click at [211, 142] on button "Logout" at bounding box center [213, 145] width 42 height 13
